Goal: Task Accomplishment & Management: Manage account settings

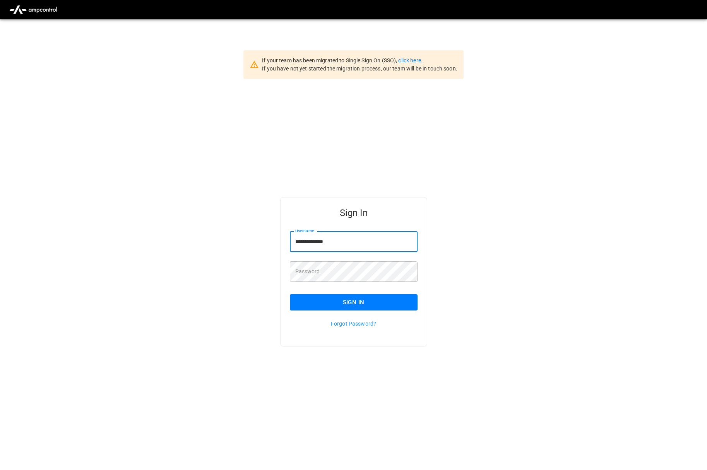
type input "**********"
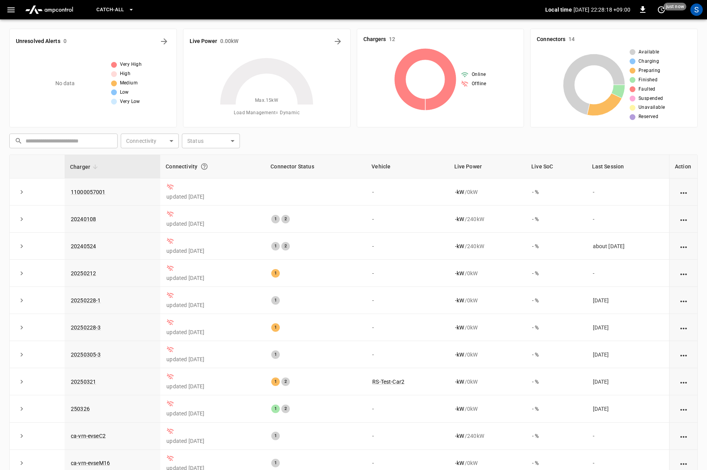
click at [9, 14] on button "button" at bounding box center [11, 10] width 16 height 14
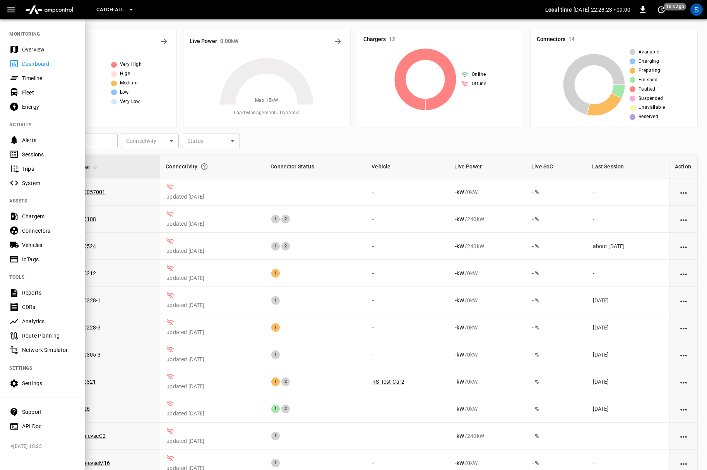
click at [38, 242] on div "Vehicles" at bounding box center [49, 245] width 54 height 8
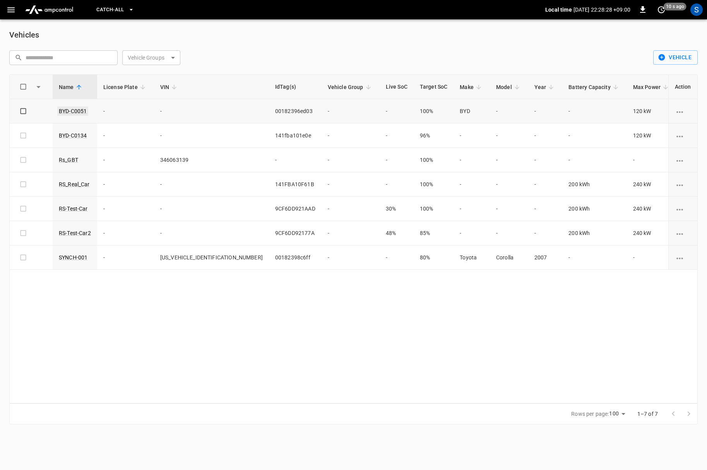
click at [78, 110] on link "BYD-C0051" at bounding box center [72, 110] width 31 height 9
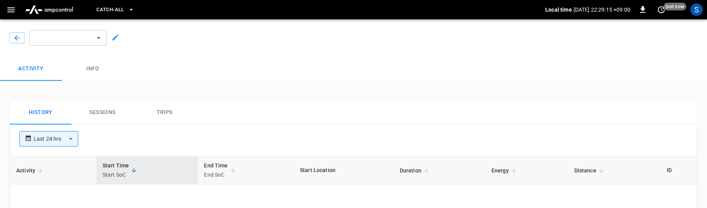
click at [116, 36] on icon at bounding box center [115, 38] width 8 height 8
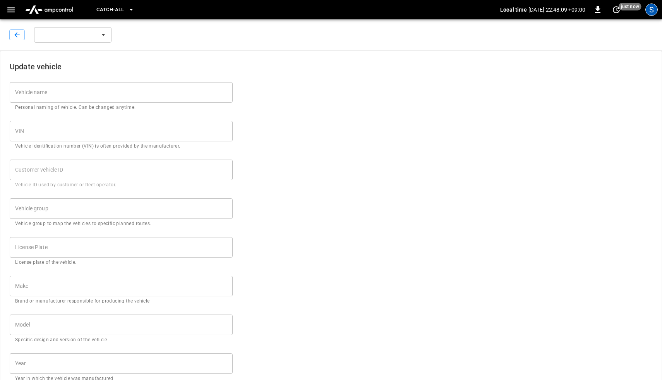
click at [652, 9] on div "S" at bounding box center [651, 9] width 12 height 12
